Goal: Information Seeking & Learning: Find specific fact

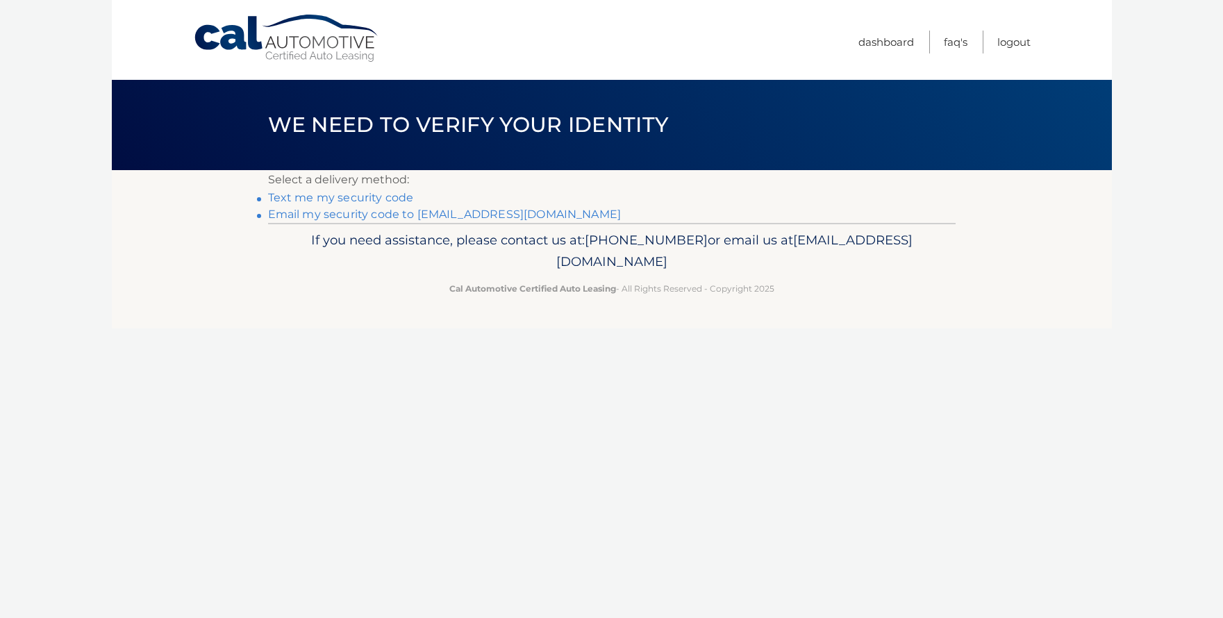
click at [341, 198] on link "Text me my security code" at bounding box center [341, 197] width 146 height 13
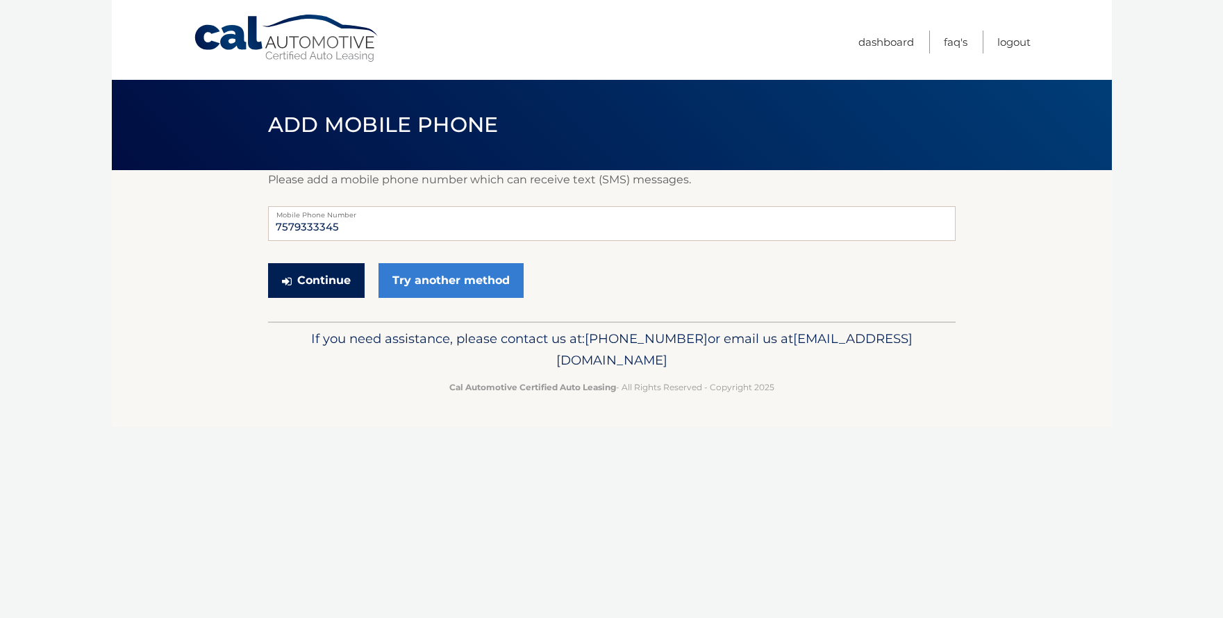
click at [324, 272] on button "Continue" at bounding box center [316, 280] width 97 height 35
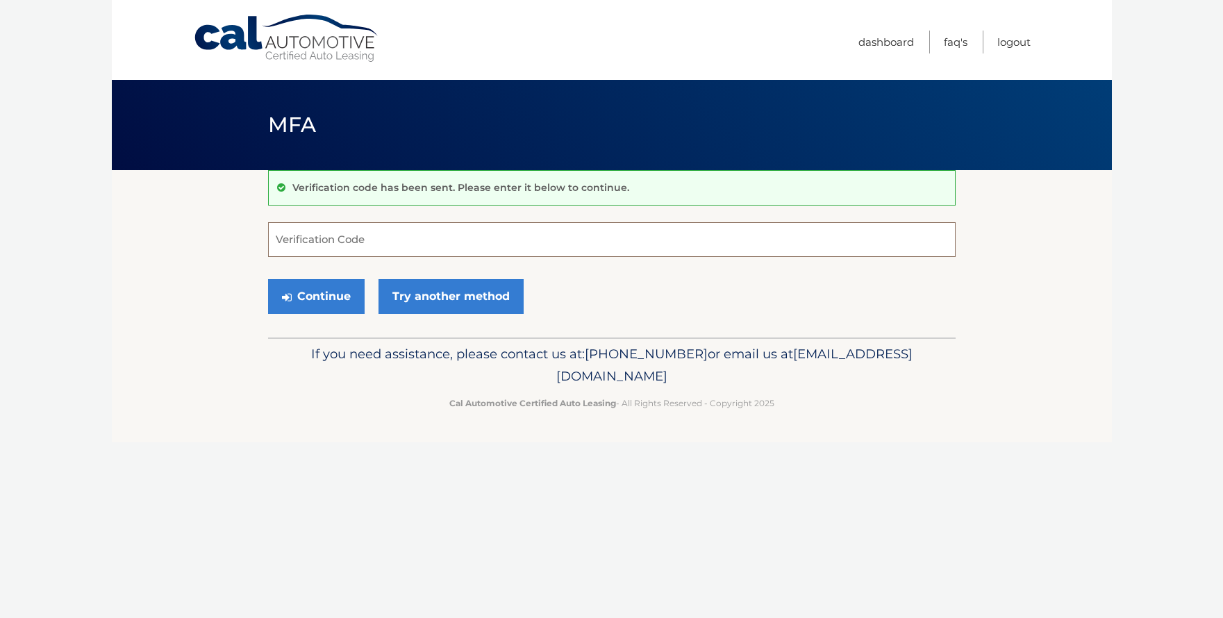
click at [318, 231] on input "Verification Code" at bounding box center [612, 239] width 688 height 35
type input "855275"
click at [330, 299] on button "Continue" at bounding box center [316, 296] width 97 height 35
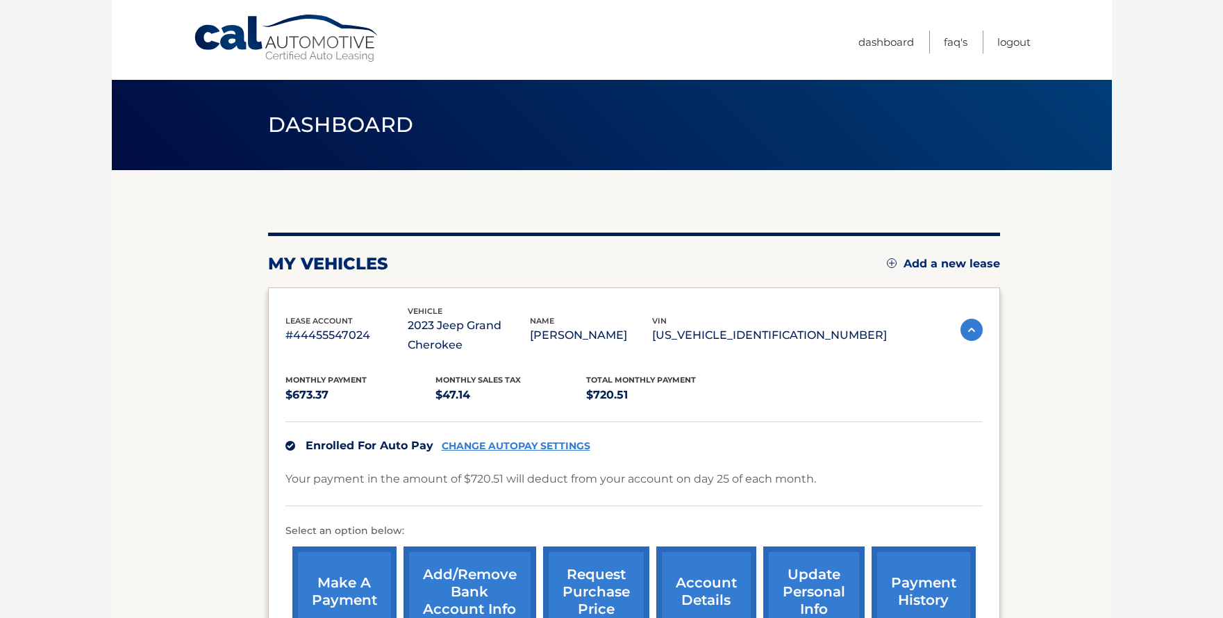
scroll to position [190, 0]
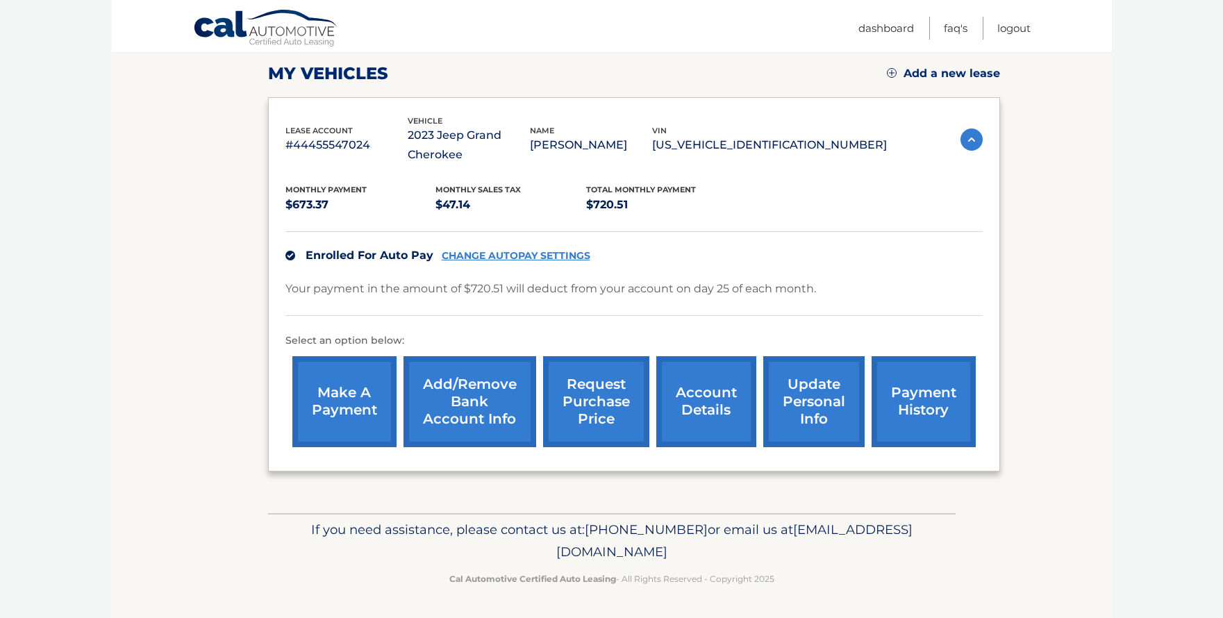
click at [608, 409] on link "request purchase price" at bounding box center [596, 401] width 106 height 91
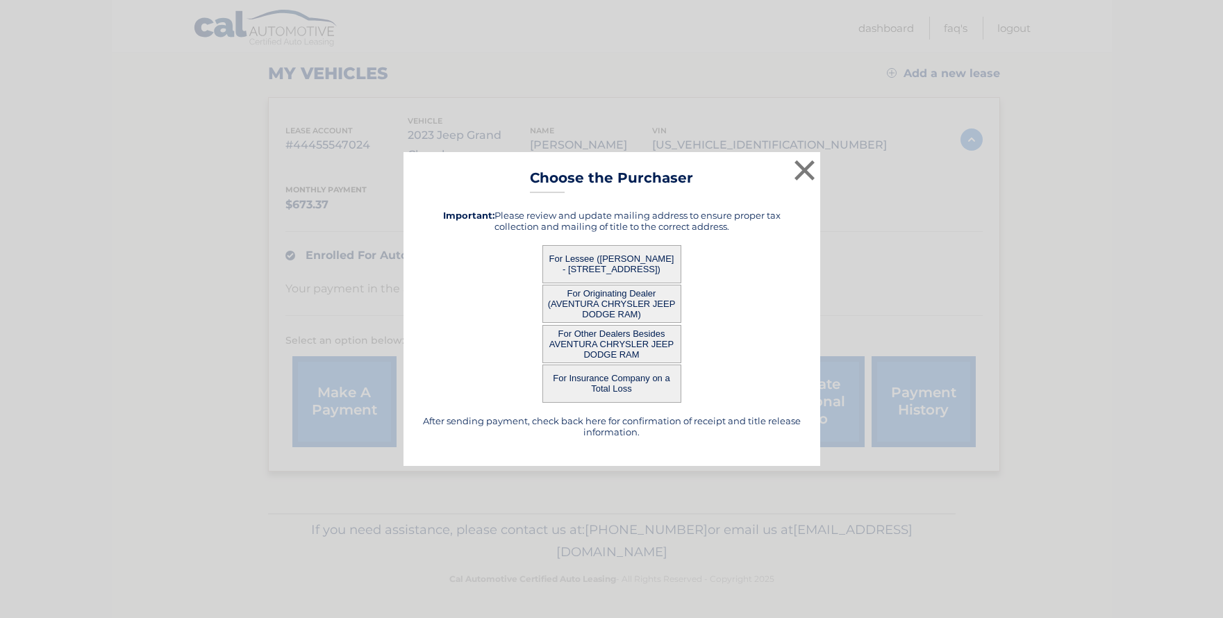
click at [603, 253] on button "For Lessee ([PERSON_NAME] - [STREET_ADDRESS])" at bounding box center [612, 264] width 139 height 38
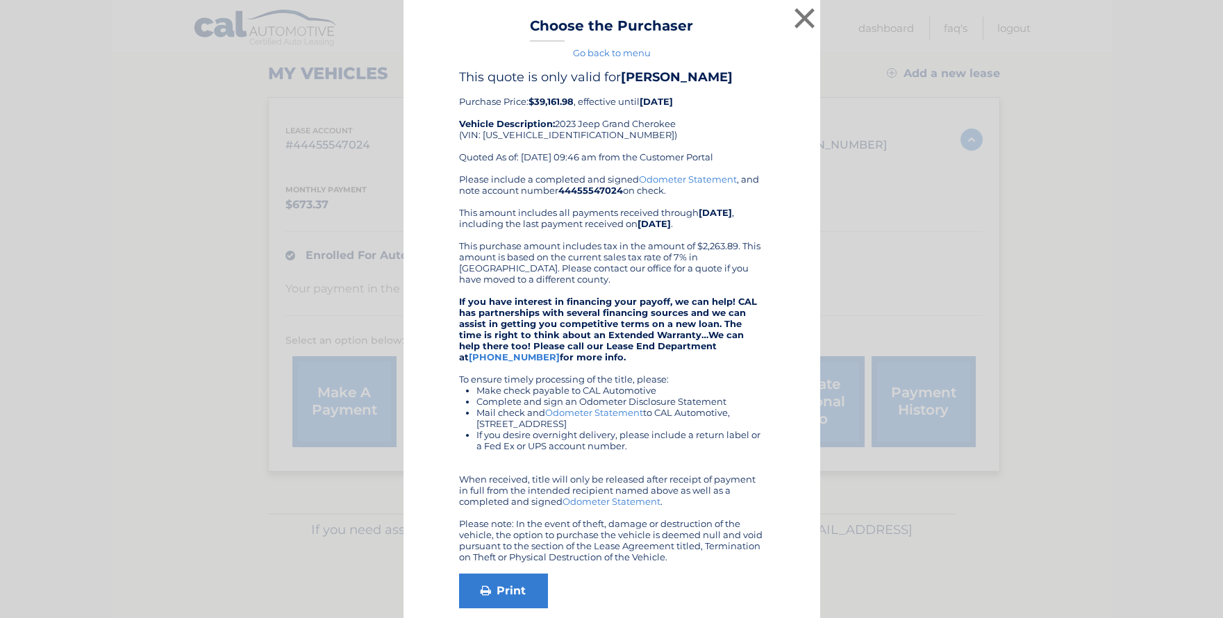
scroll to position [81, 0]
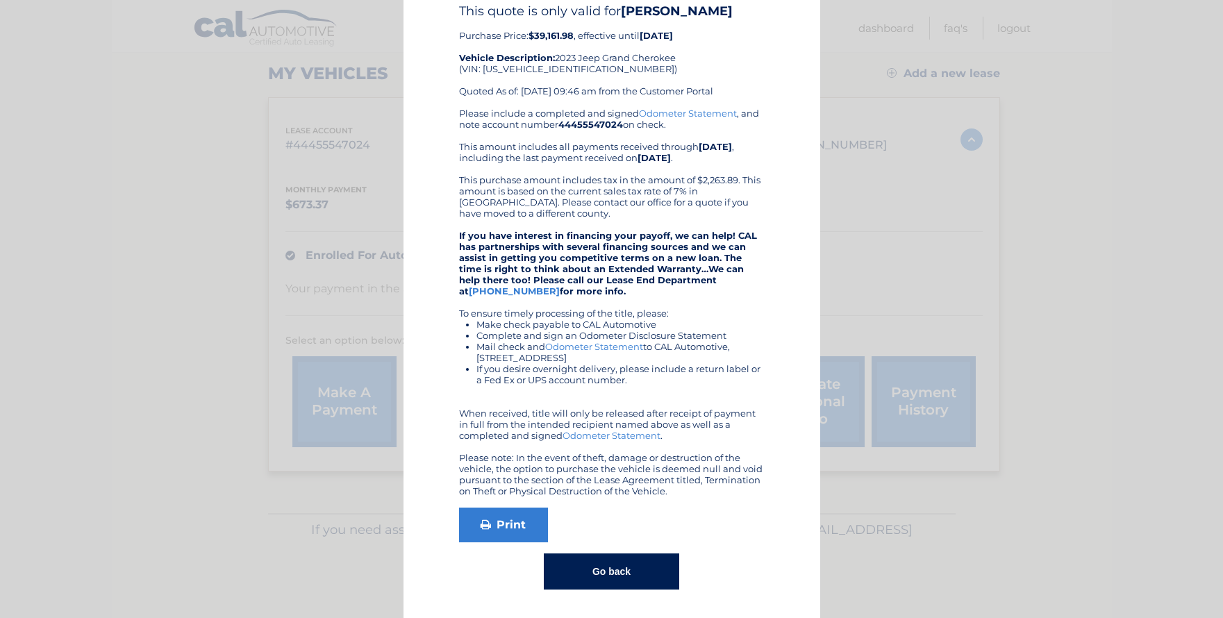
click at [614, 563] on button "Go back" at bounding box center [611, 572] width 135 height 36
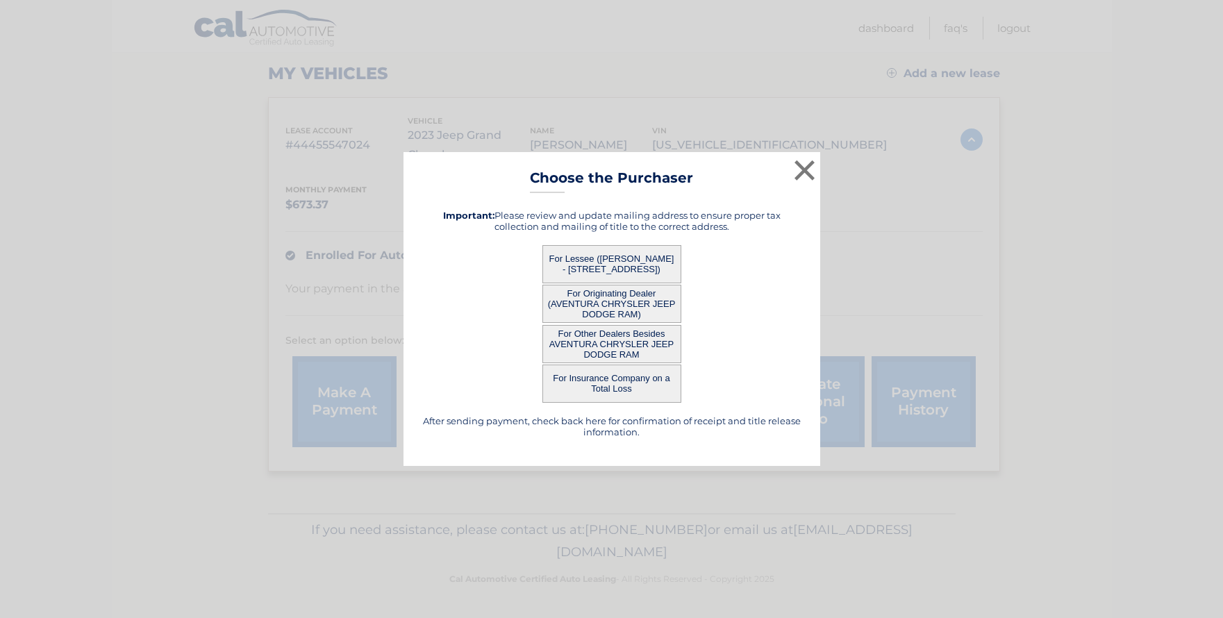
click at [602, 344] on button "For Other Dealers Besides AVENTURA CHRYSLER JEEP DODGE RAM" at bounding box center [612, 344] width 139 height 38
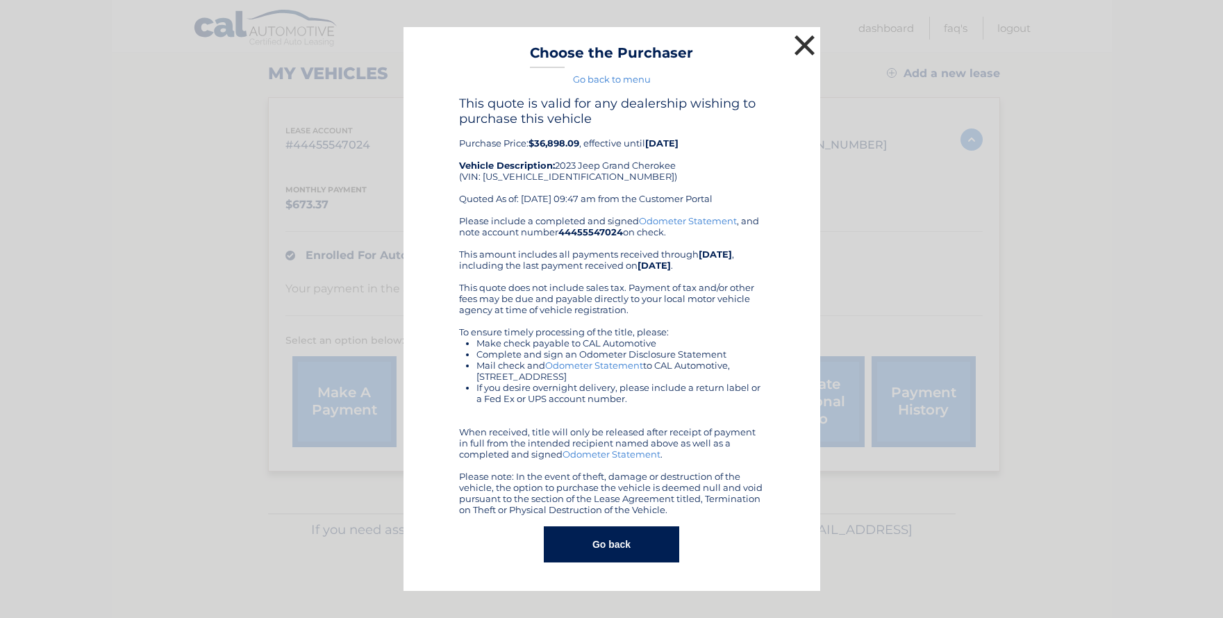
click at [805, 42] on button "×" at bounding box center [805, 45] width 28 height 28
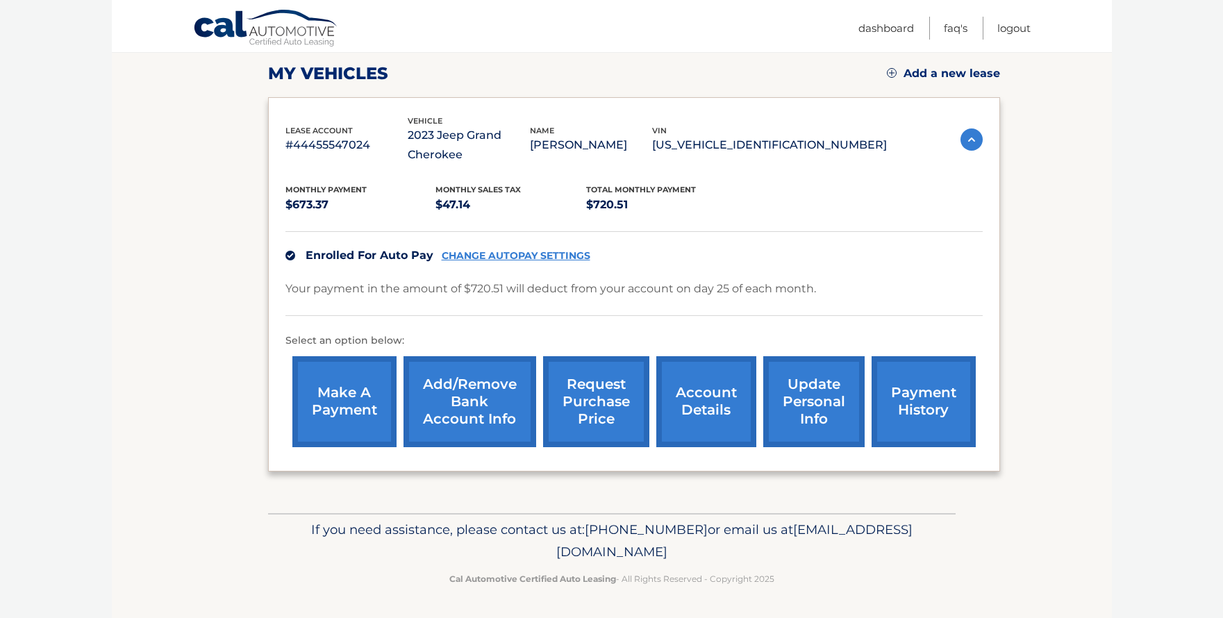
click at [626, 399] on link "request purchase price" at bounding box center [596, 401] width 106 height 91
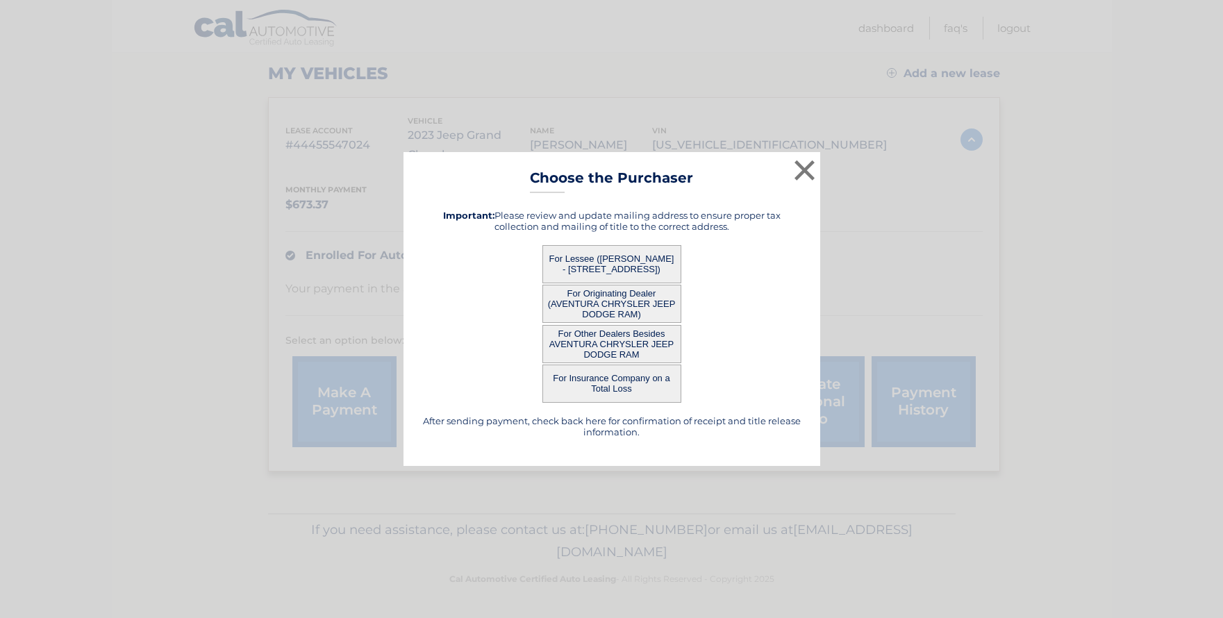
click at [613, 308] on button "For Originating Dealer (AVENTURA CHRYSLER JEEP DODGE RAM)" at bounding box center [612, 304] width 139 height 38
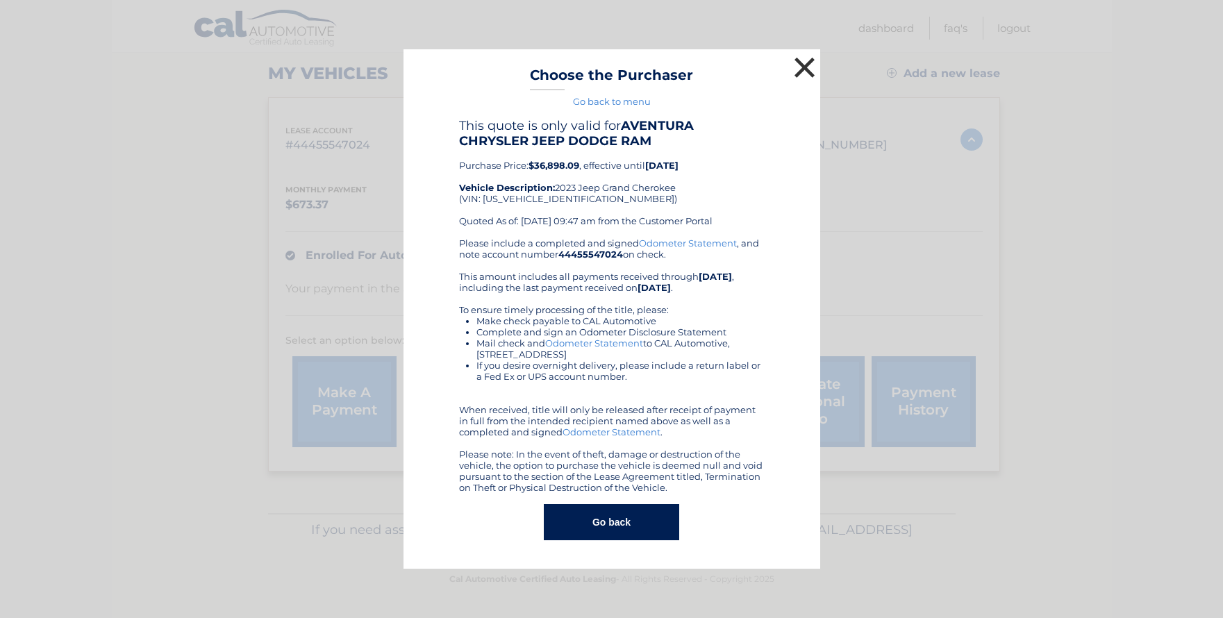
click at [801, 62] on button "×" at bounding box center [805, 67] width 28 height 28
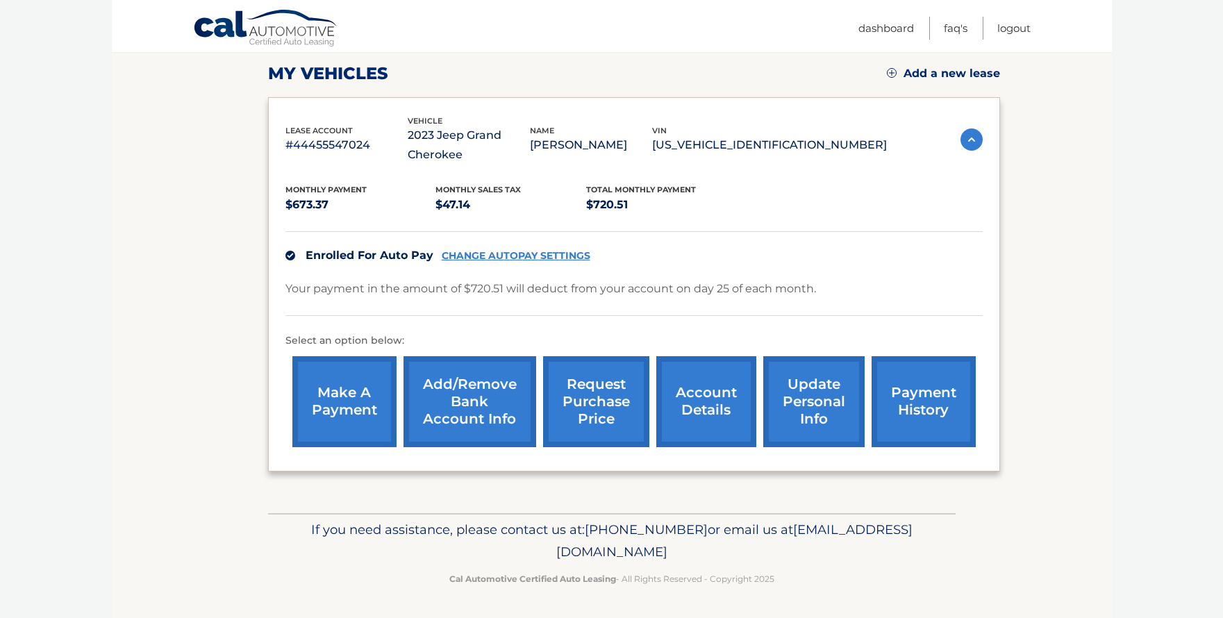
click at [709, 395] on link "account details" at bounding box center [706, 401] width 100 height 91
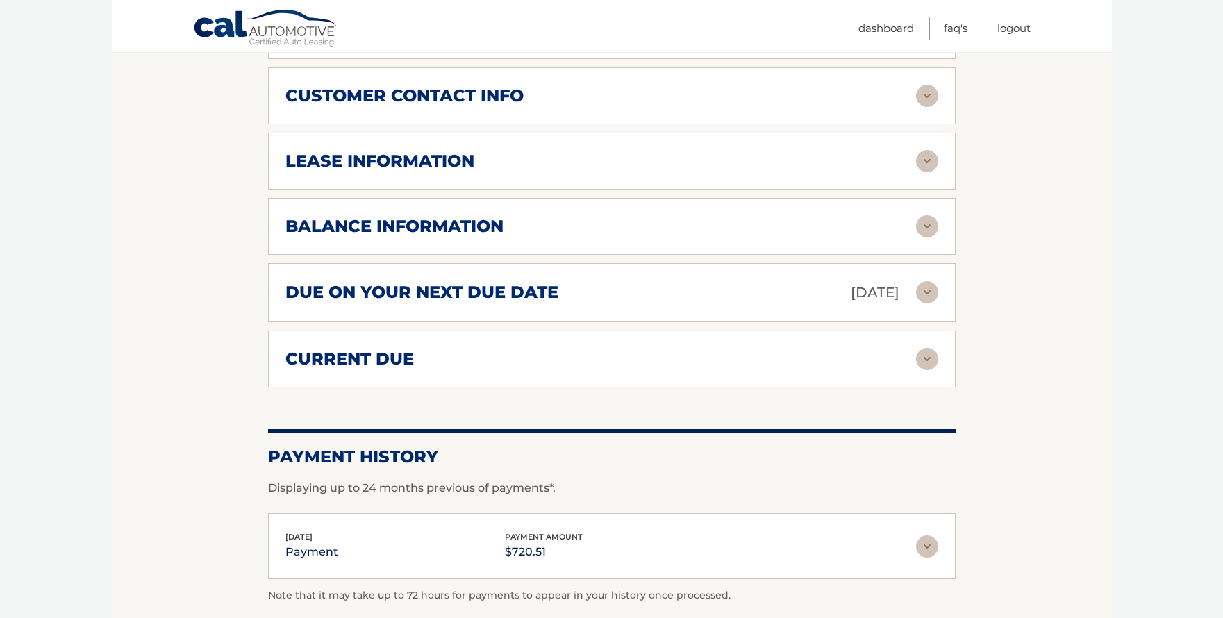
scroll to position [687, 0]
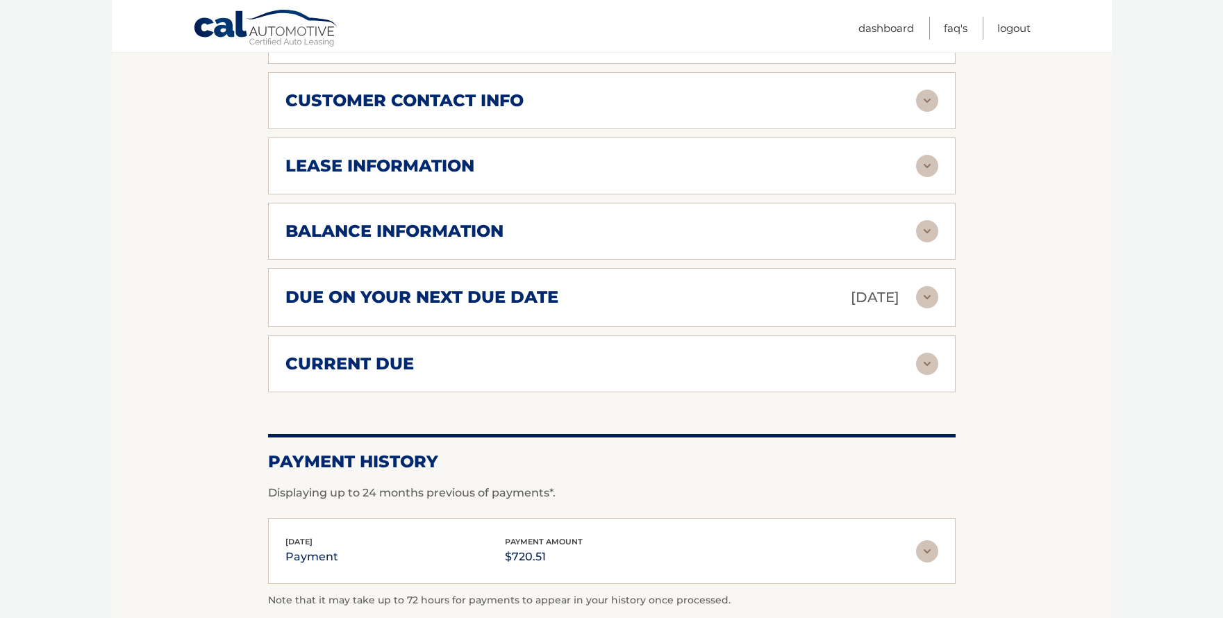
click at [927, 362] on img at bounding box center [927, 364] width 22 height 22
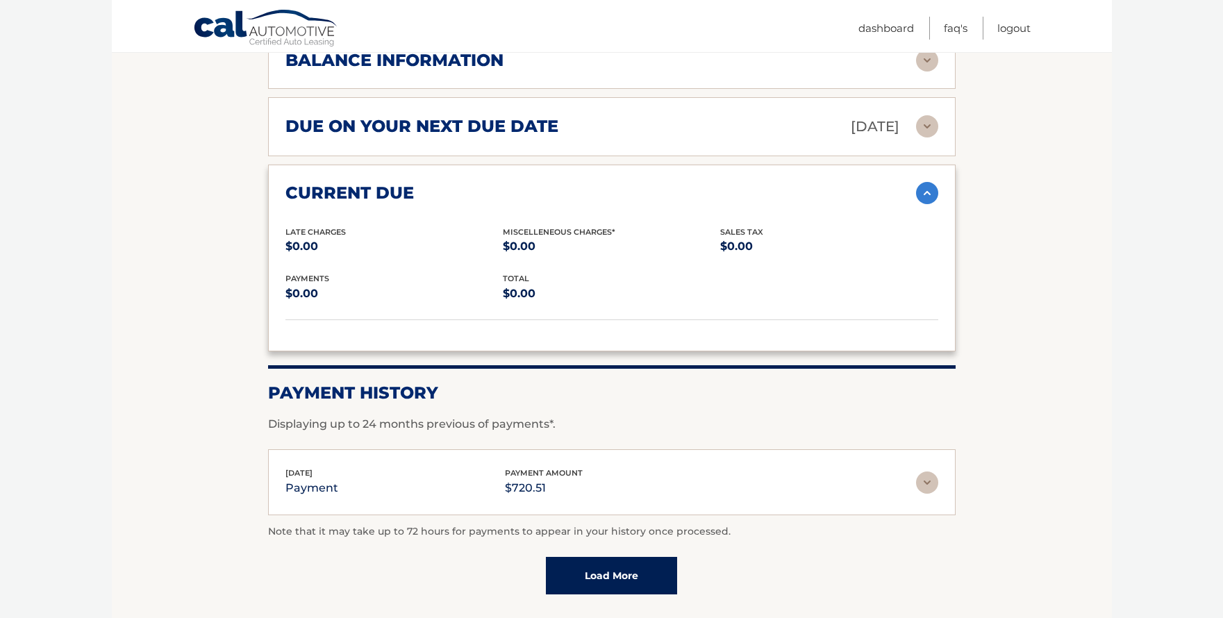
scroll to position [907, 0]
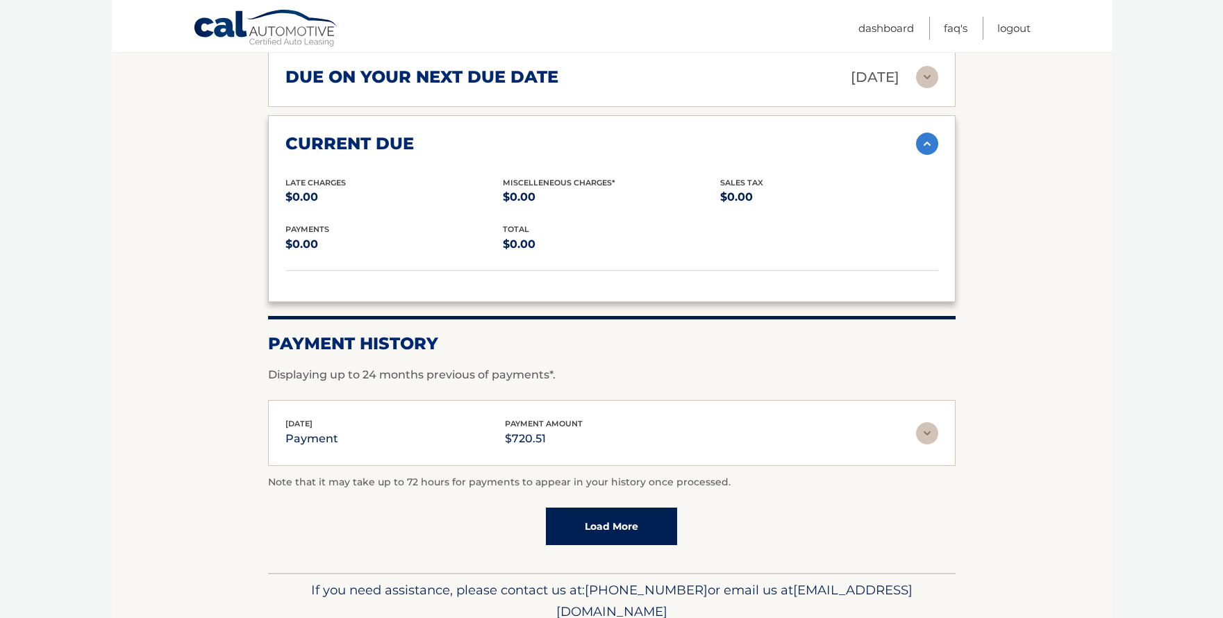
click at [924, 147] on img at bounding box center [927, 144] width 22 height 22
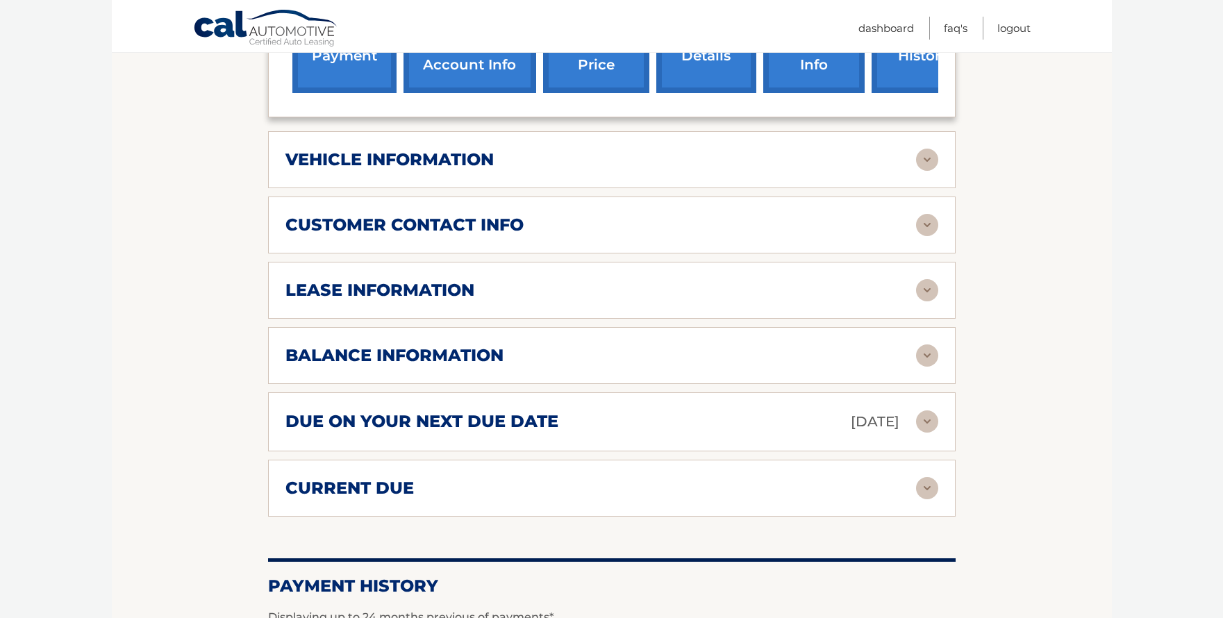
scroll to position [562, 0]
click at [665, 292] on div "lease information" at bounding box center [601, 291] width 631 height 21
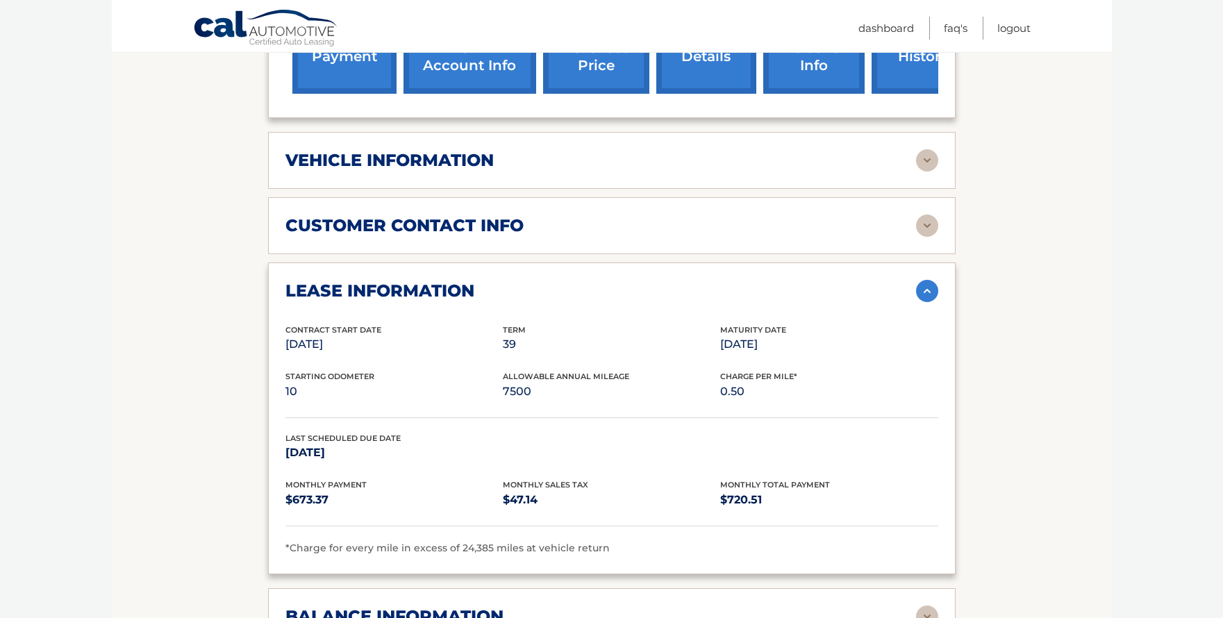
click at [928, 290] on img at bounding box center [927, 291] width 22 height 22
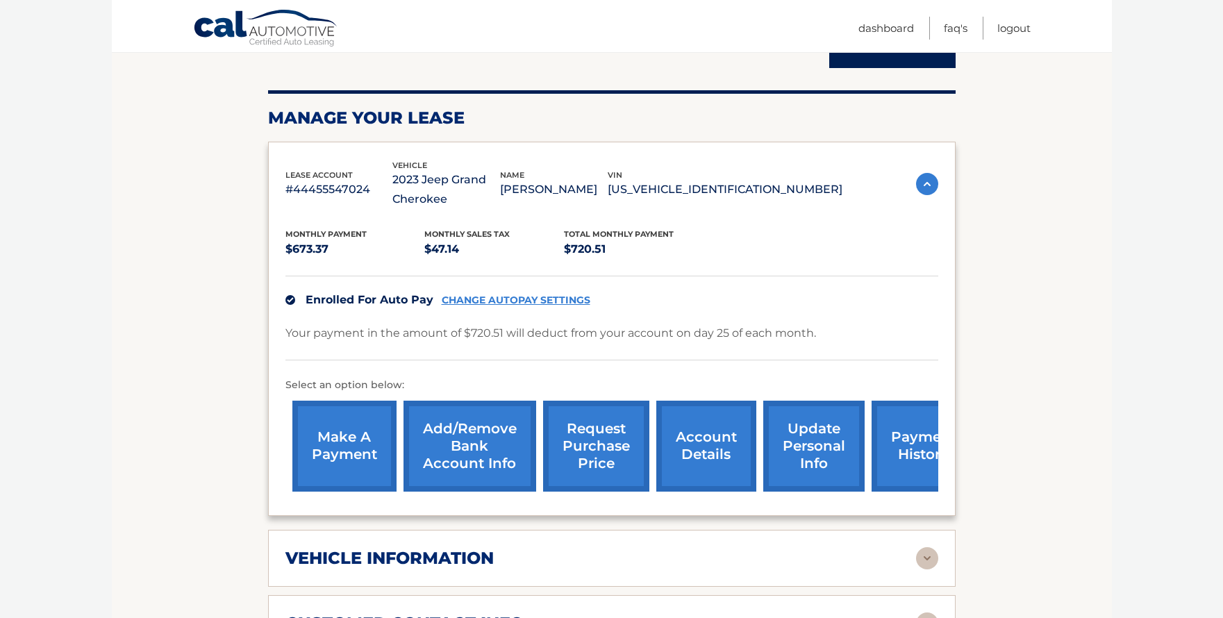
scroll to position [264, 0]
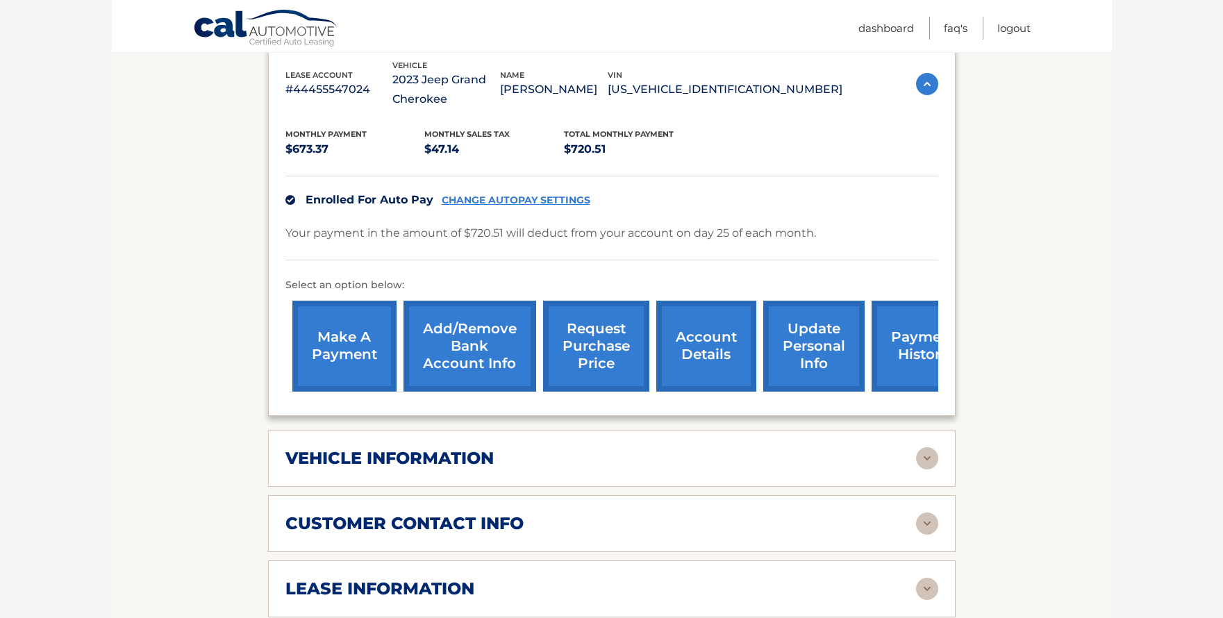
click at [700, 451] on div "vehicle information" at bounding box center [601, 458] width 631 height 21
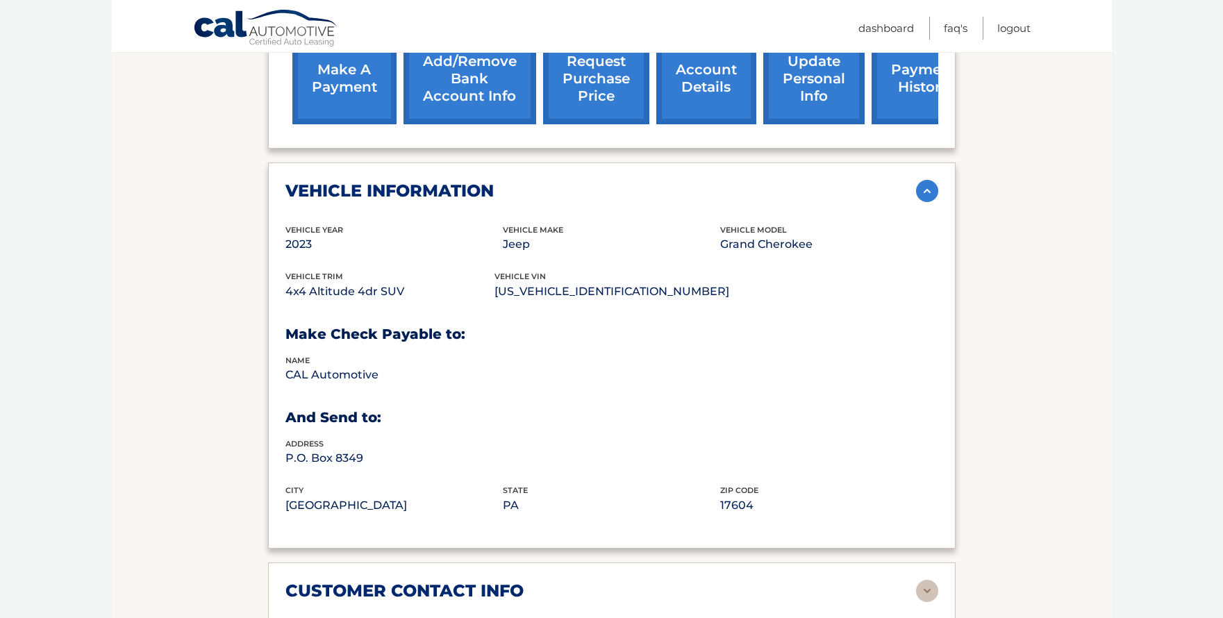
scroll to position [526, 0]
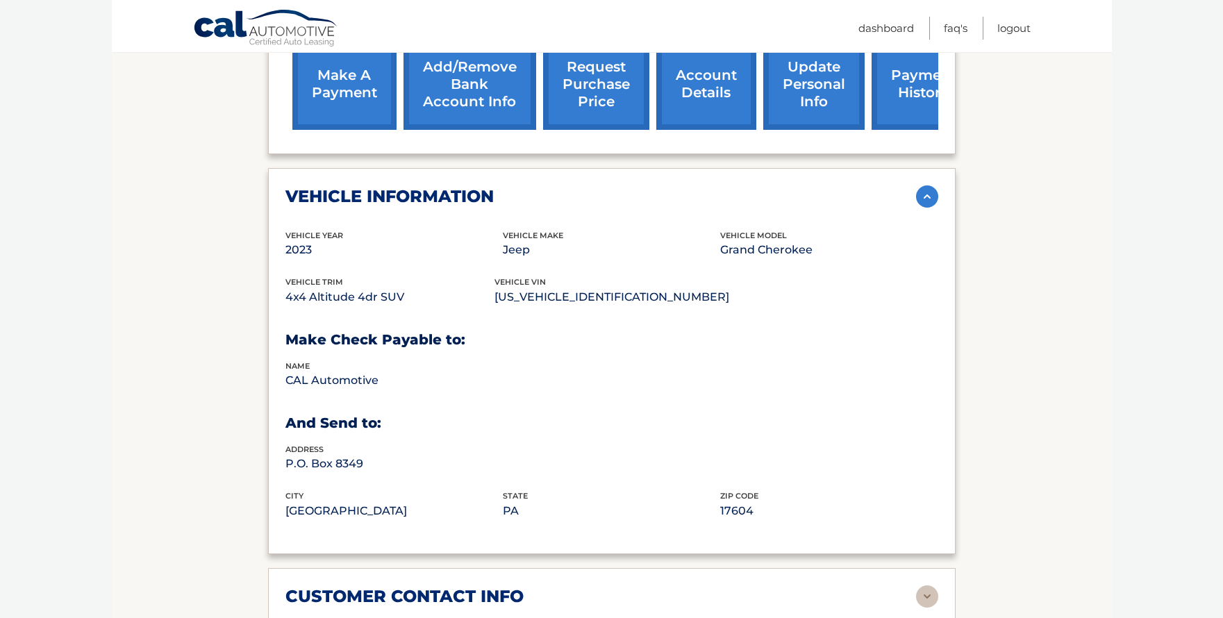
click at [925, 195] on img at bounding box center [927, 196] width 22 height 22
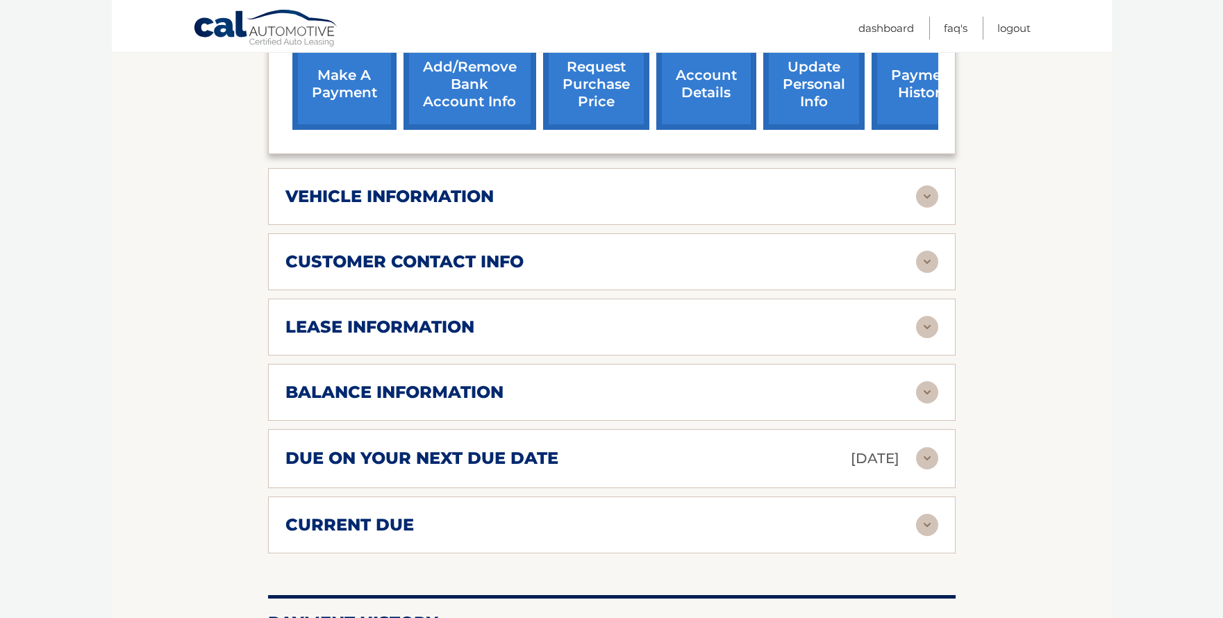
click at [841, 187] on div "vehicle information" at bounding box center [601, 196] width 631 height 21
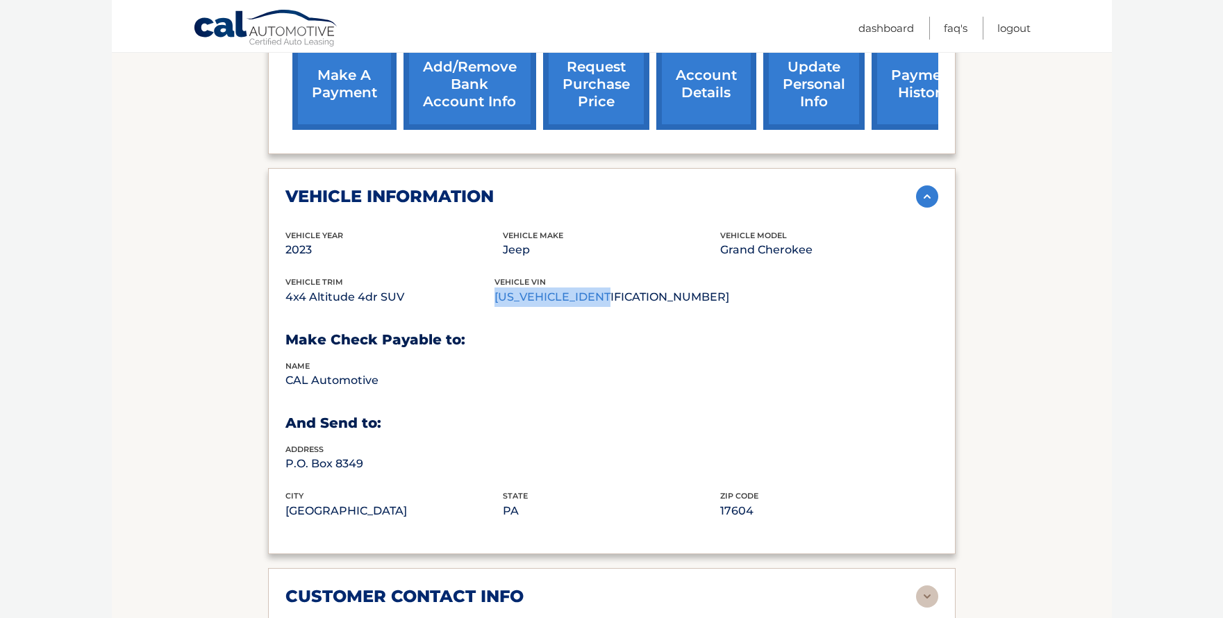
drag, startPoint x: 503, startPoint y: 297, endPoint x: 633, endPoint y: 302, distance: 130.0
click at [633, 302] on p "[US_VEHICLE_IDENTIFICATION_NUMBER]" at bounding box center [612, 297] width 235 height 19
copy p "[US_VEHICLE_IDENTIFICATION_NUMBER]"
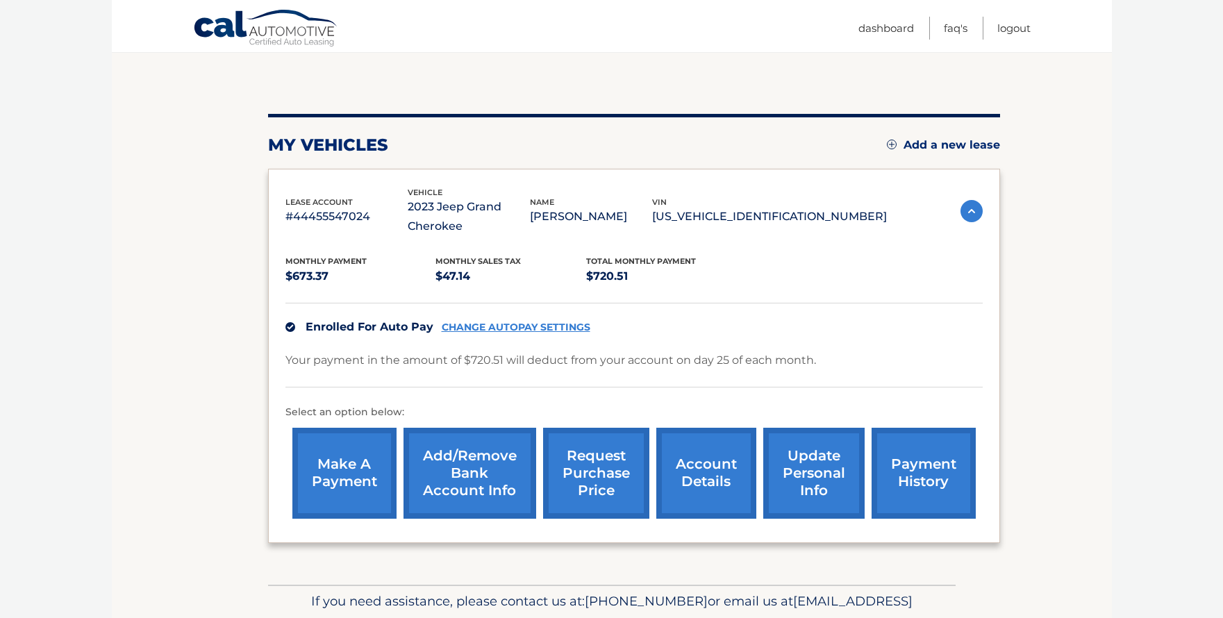
scroll to position [120, 0]
